Goal: Learn about a topic

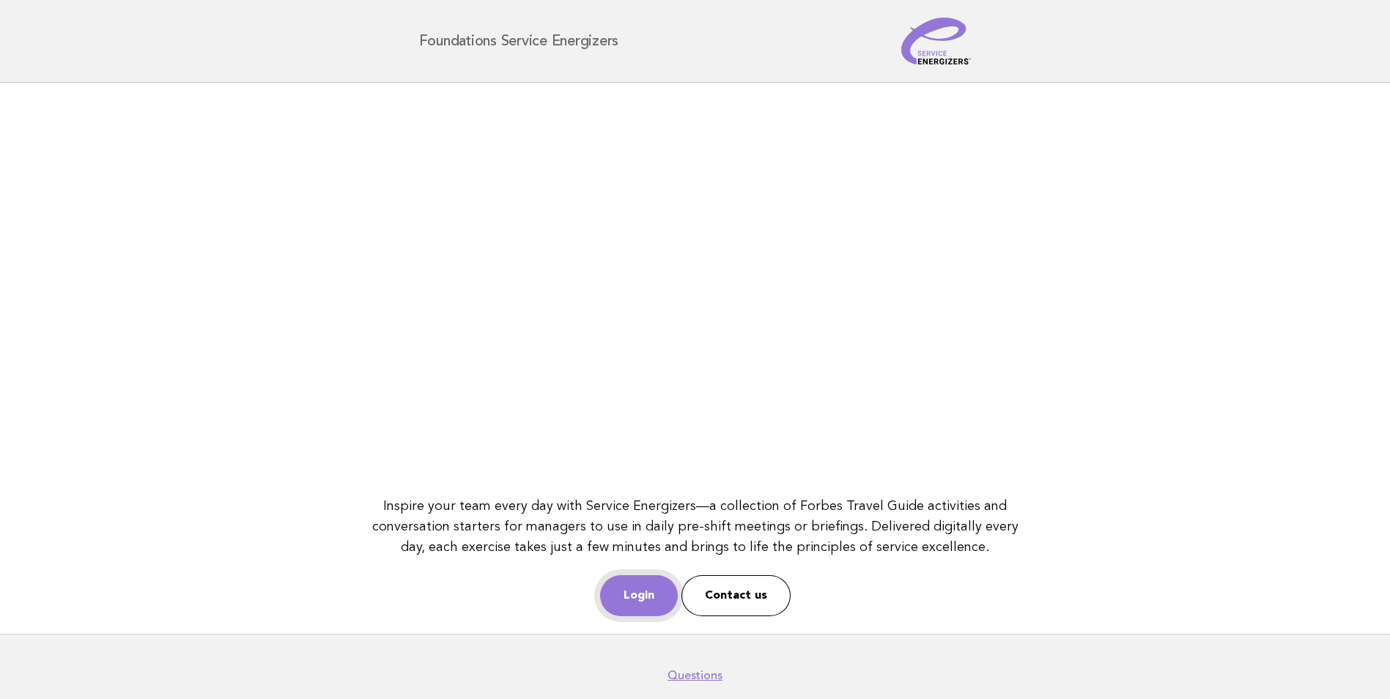
click at [637, 587] on link "Login" at bounding box center [639, 595] width 78 height 41
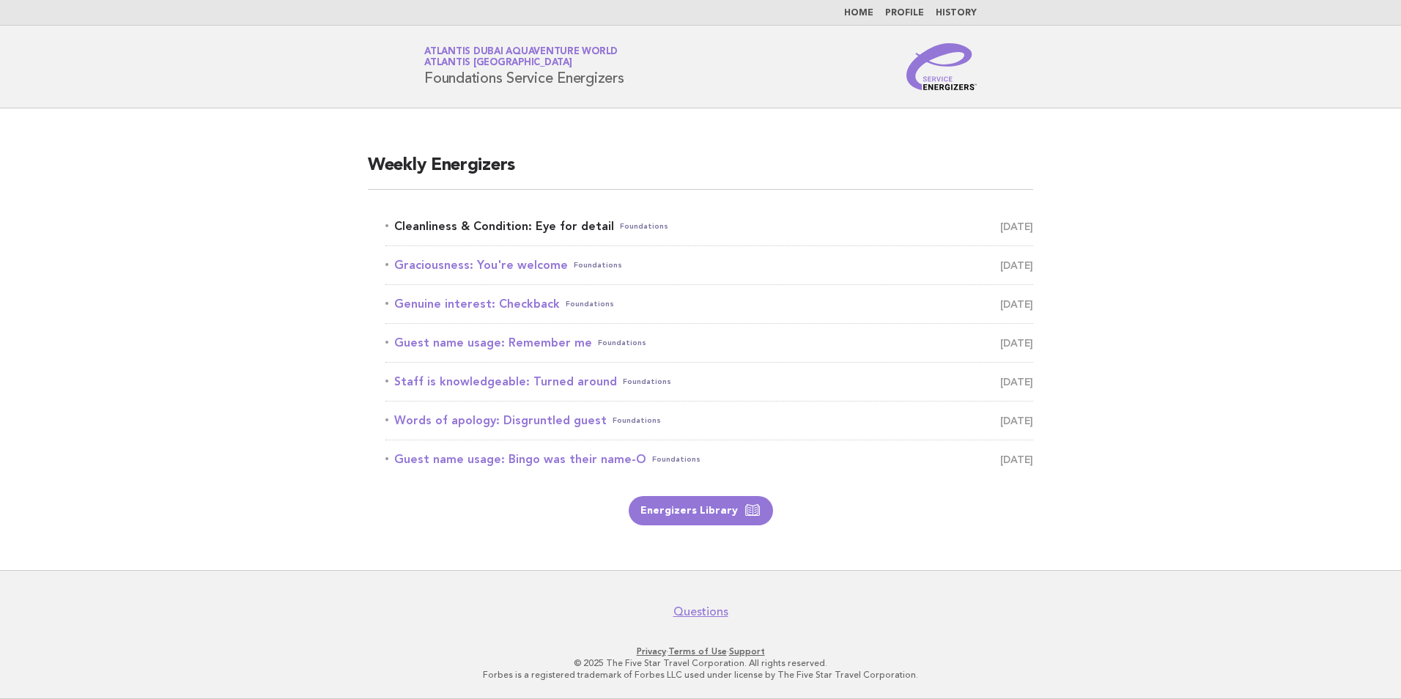
click at [509, 234] on link "Cleanliness & Condition: Eye for detail Foundations October 6" at bounding box center [709, 226] width 648 height 21
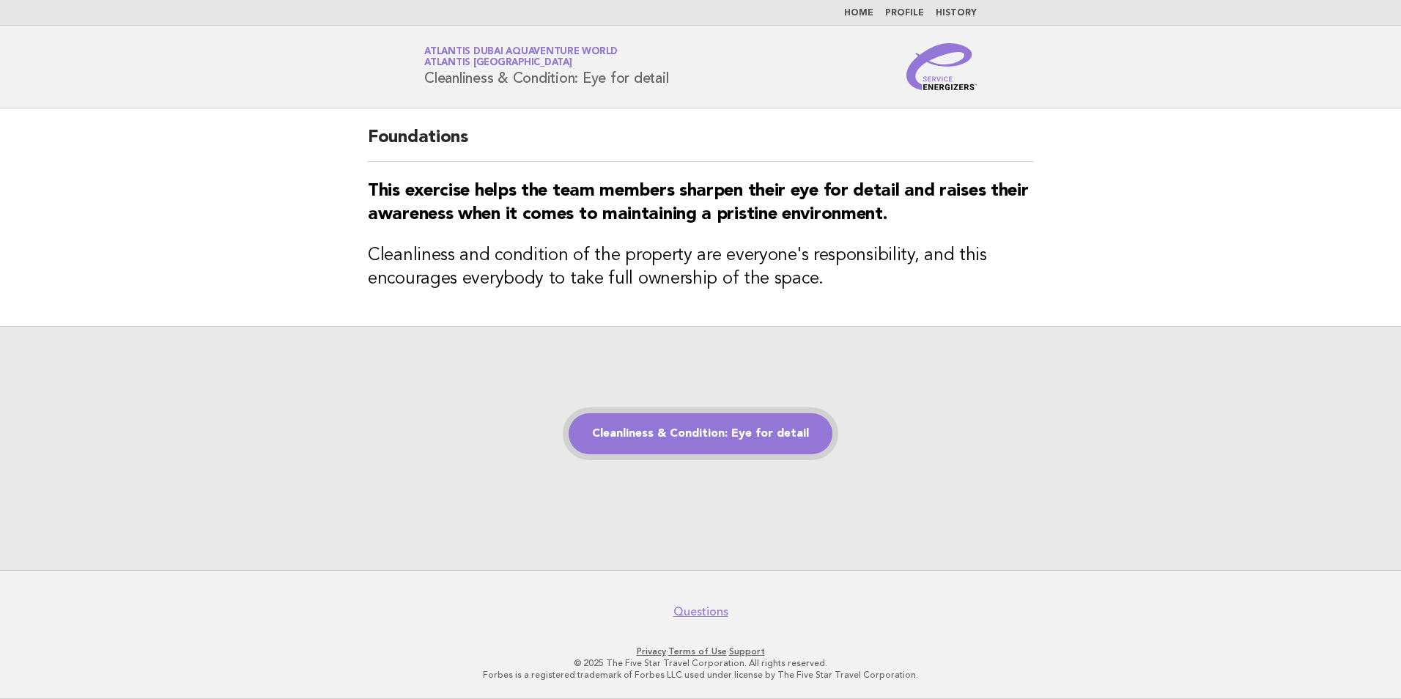
click at [740, 437] on link "Cleanliness & Condition: Eye for detail" at bounding box center [700, 433] width 264 height 41
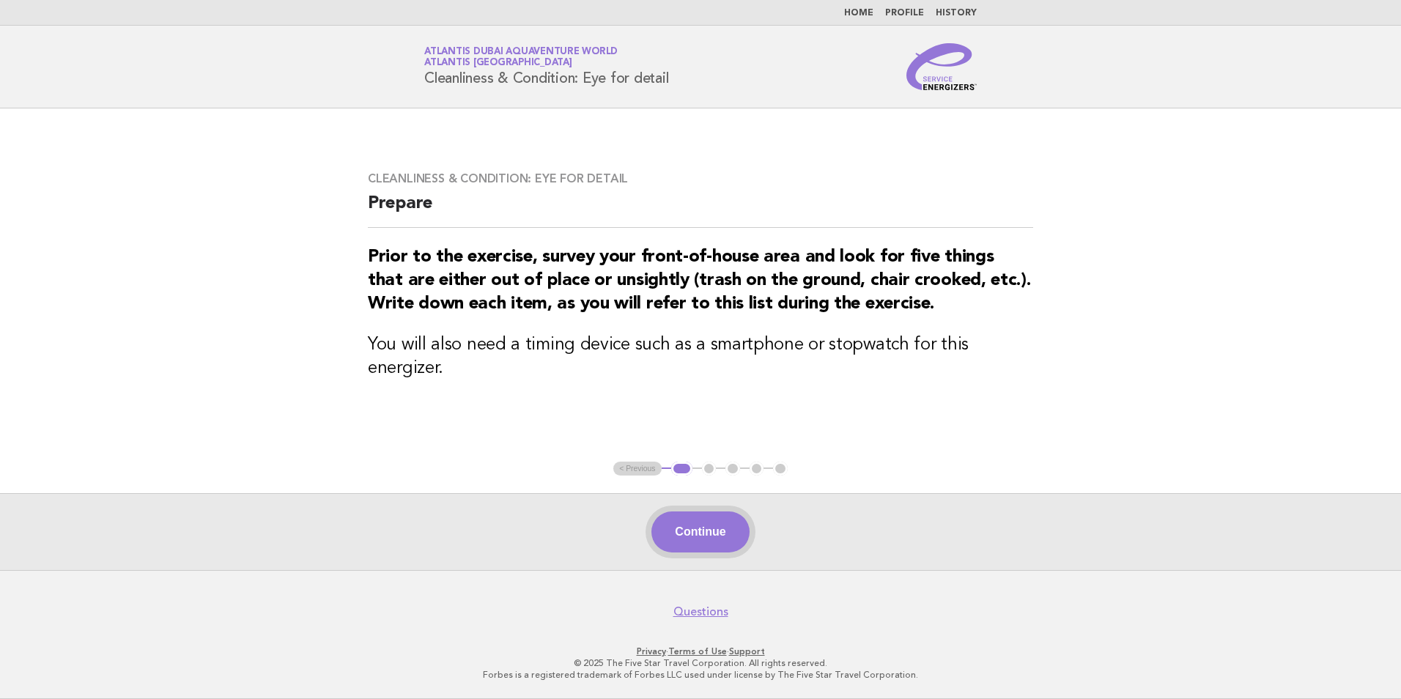
click at [717, 535] on button "Continue" at bounding box center [699, 531] width 97 height 41
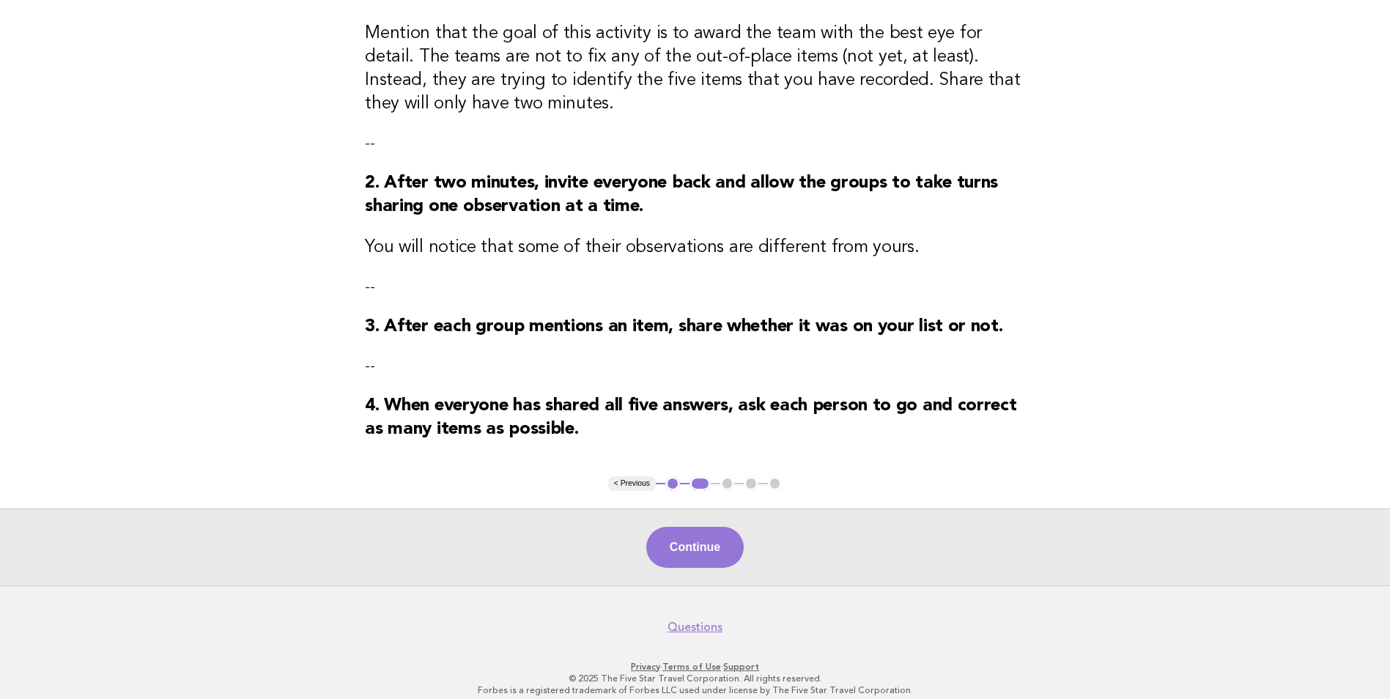
scroll to position [262, 0]
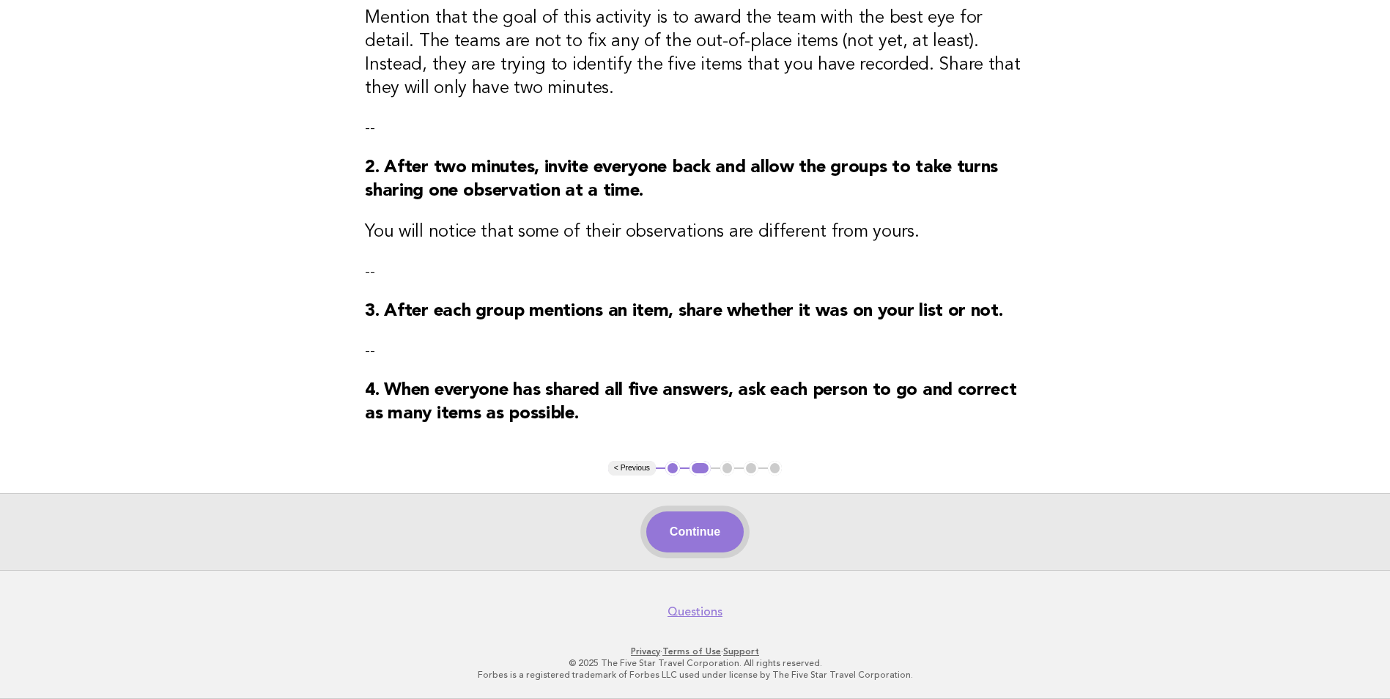
click at [708, 533] on button "Continue" at bounding box center [694, 531] width 97 height 41
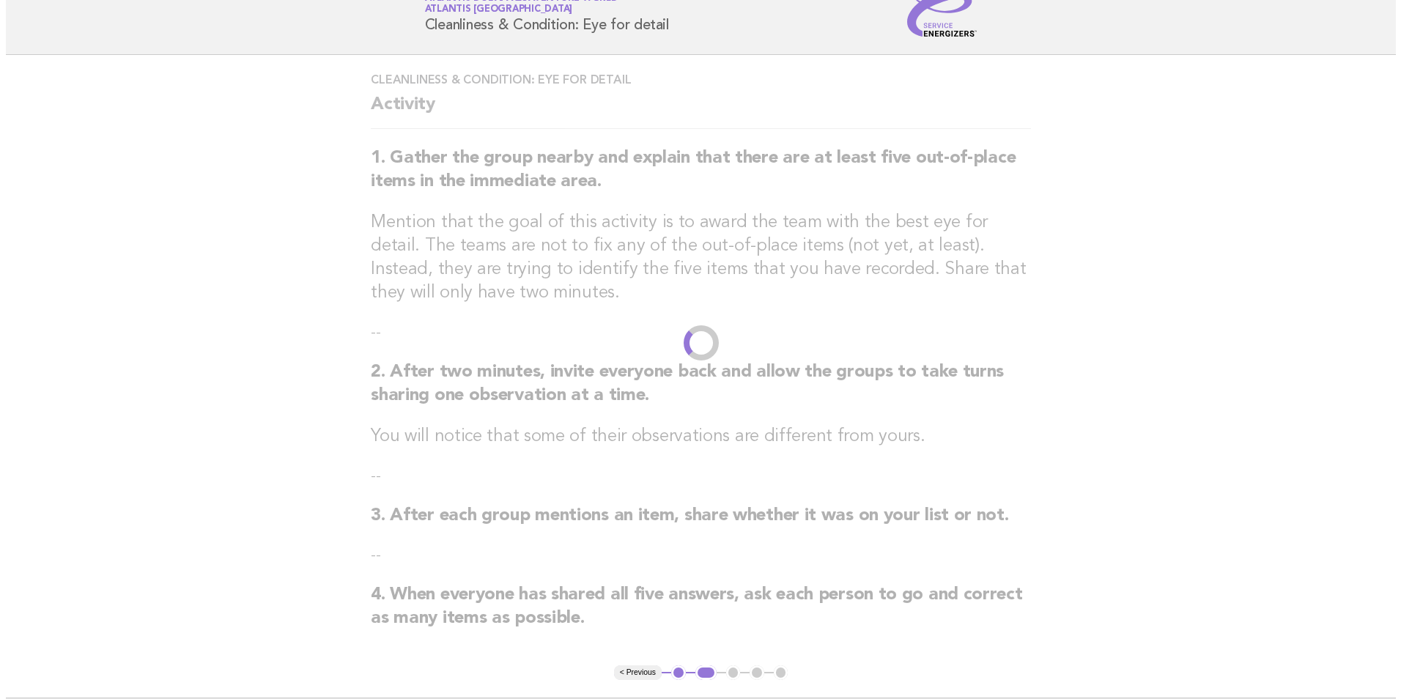
scroll to position [0, 0]
